Goal: Task Accomplishment & Management: Use online tool/utility

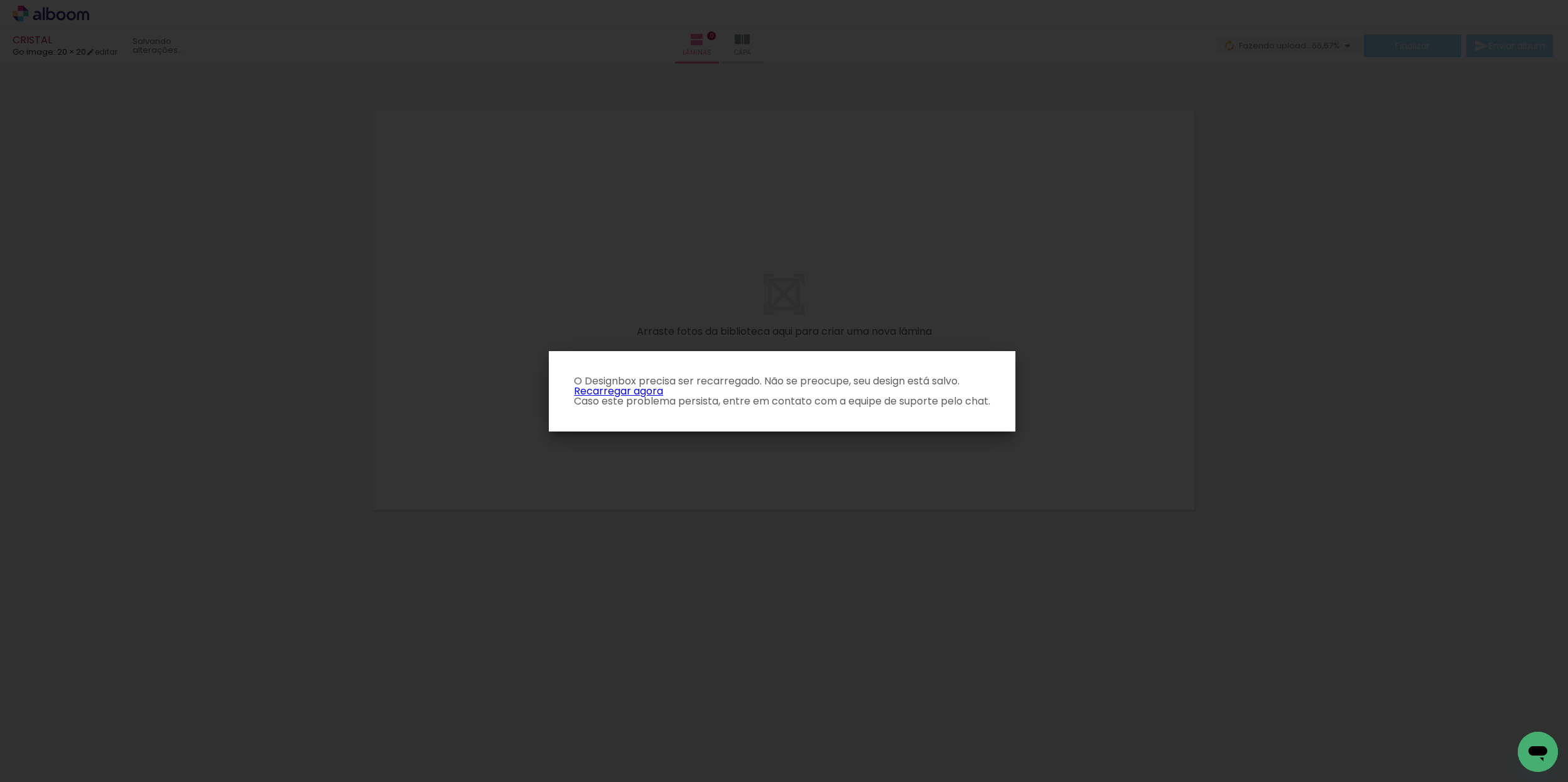
click at [639, 390] on link "Recarregar agora" at bounding box center [619, 391] width 89 height 14
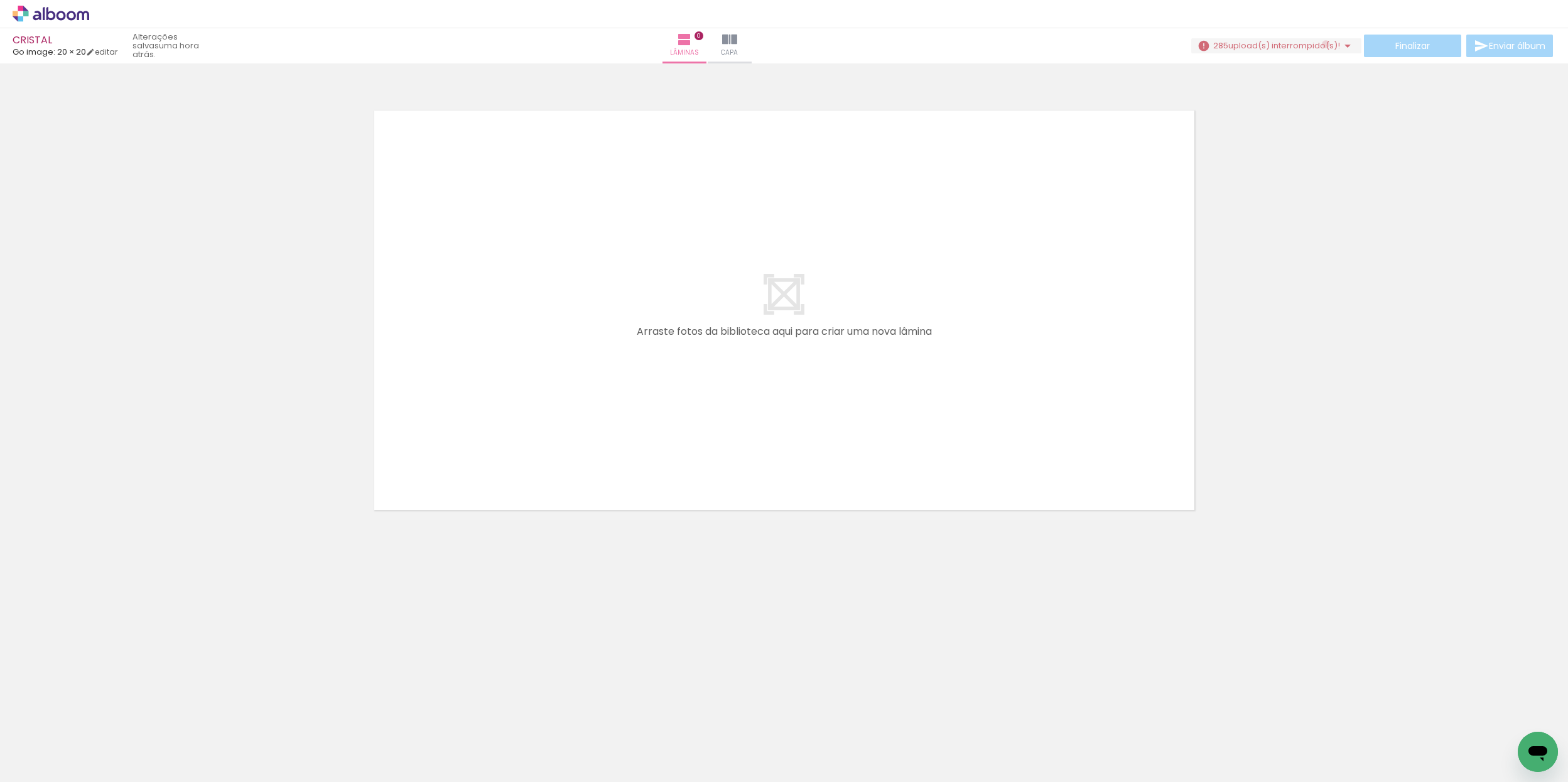
click at [1322, 44] on span "upload(s) interrompido(s)!" at bounding box center [1285, 46] width 112 height 12
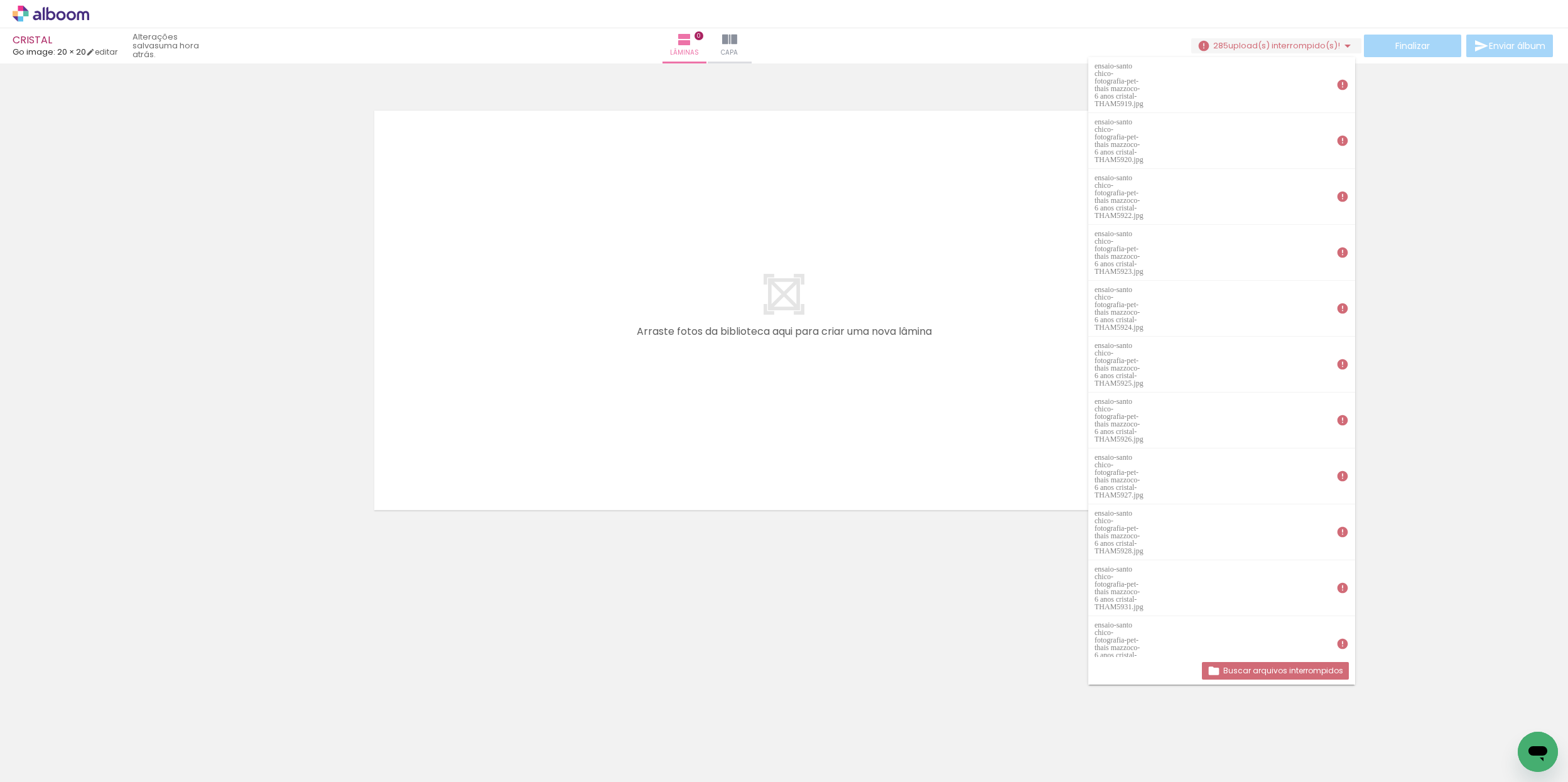
click at [0, 0] on slot "Buscar arquivos interrompidos" at bounding box center [0, 0] width 0 height 0
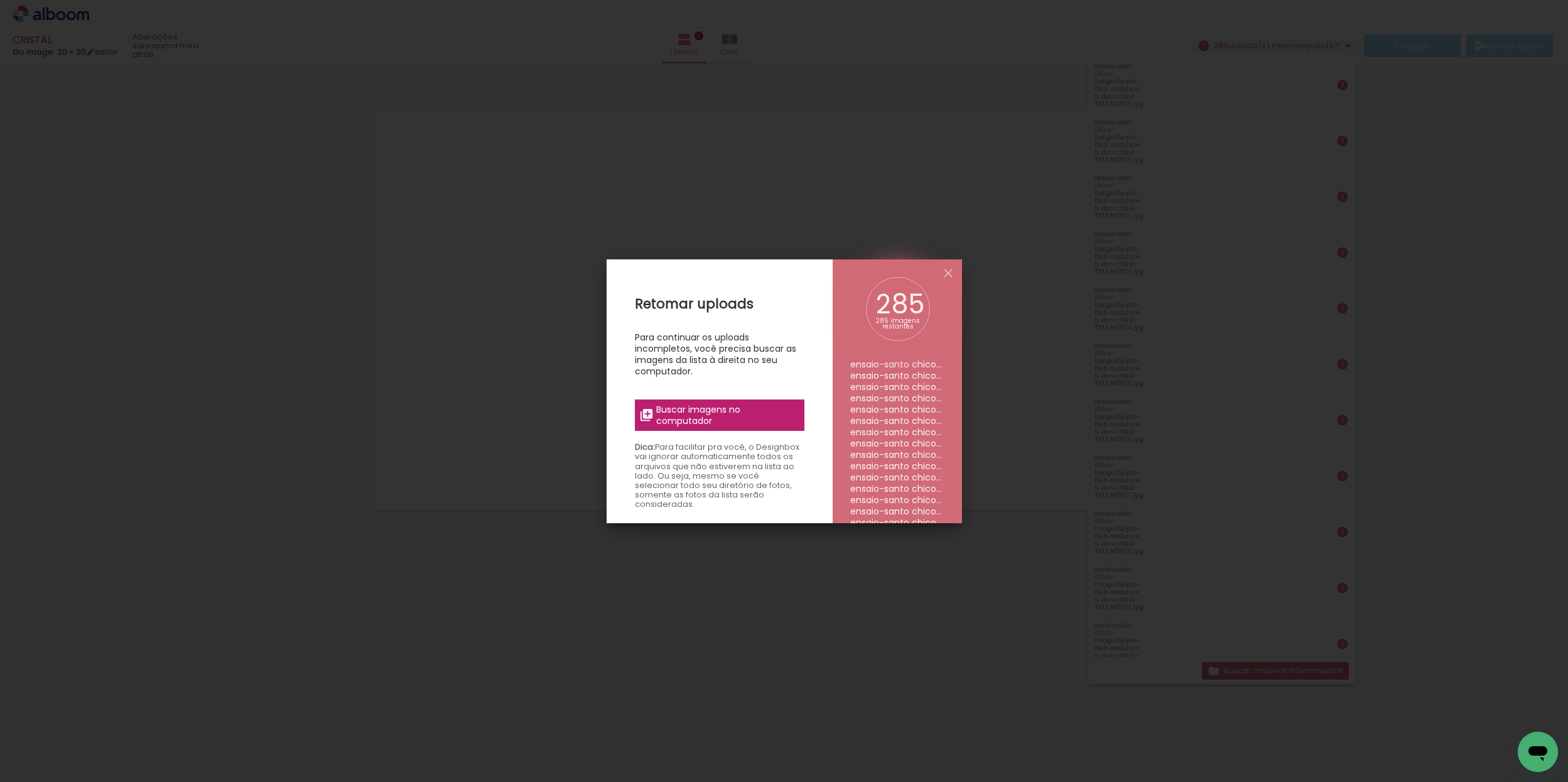
click at [707, 420] on span "Buscar imagens no computador" at bounding box center [726, 416] width 140 height 23
click at [0, 0] on input "file" at bounding box center [0, 0] width 0 height 0
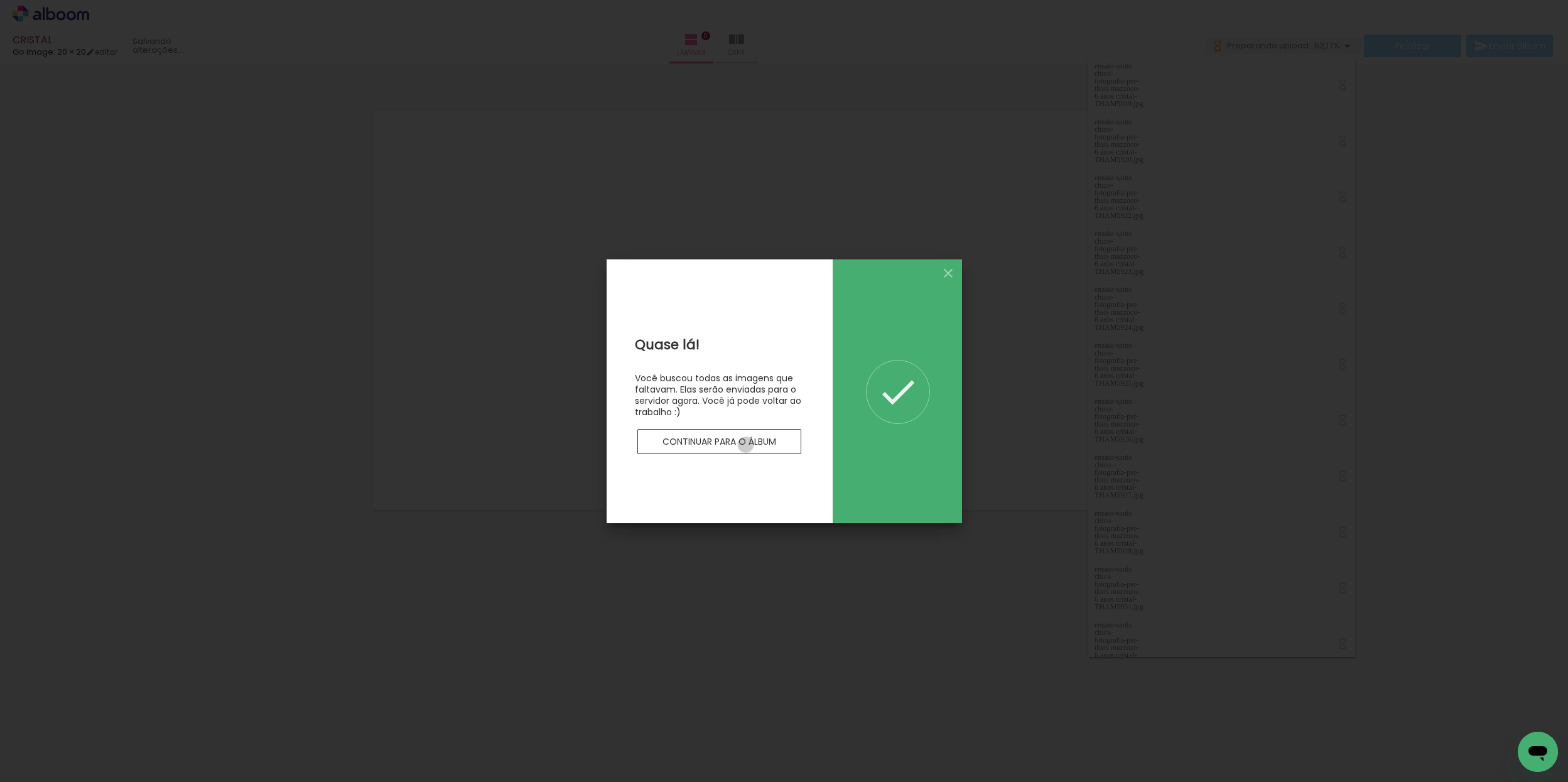
click at [0, 0] on slot "Continuar para o álbum" at bounding box center [0, 0] width 0 height 0
